Goal: Task Accomplishment & Management: Use online tool/utility

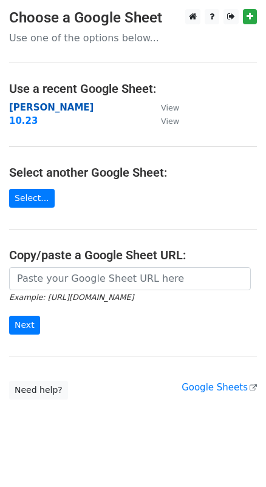
click at [30, 106] on strong "[PERSON_NAME]" at bounding box center [51, 107] width 84 height 11
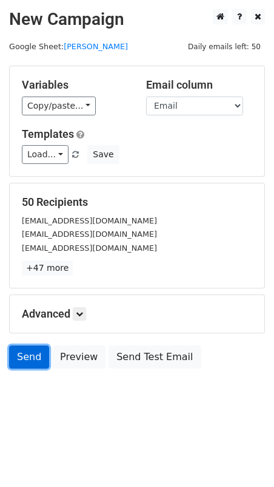
click at [30, 350] on link "Send" at bounding box center [29, 357] width 40 height 23
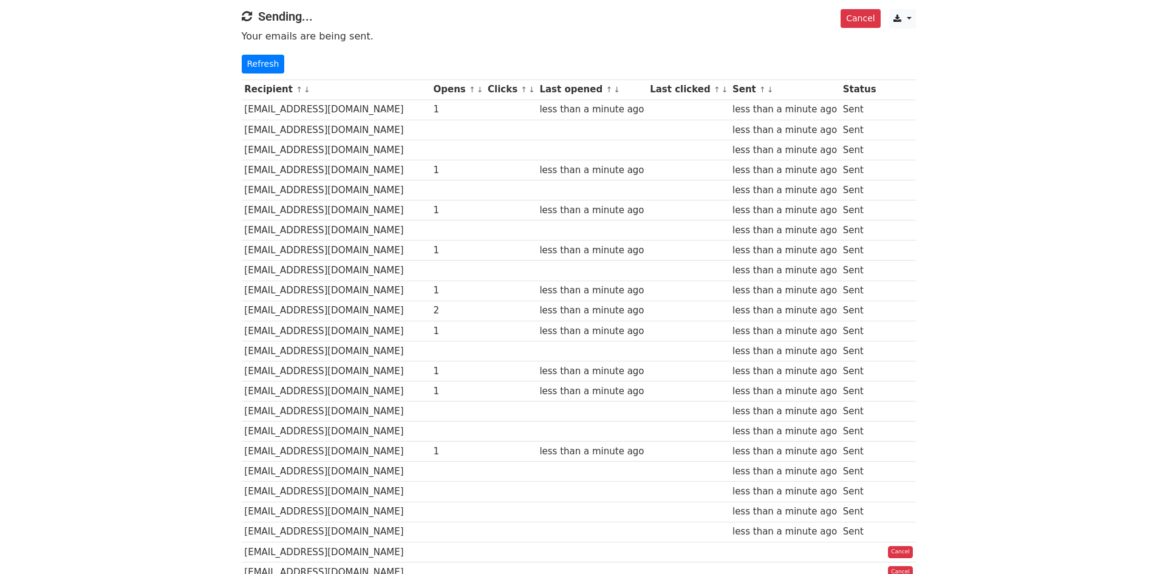
scroll to position [121, 0]
